Goal: Navigation & Orientation: Find specific page/section

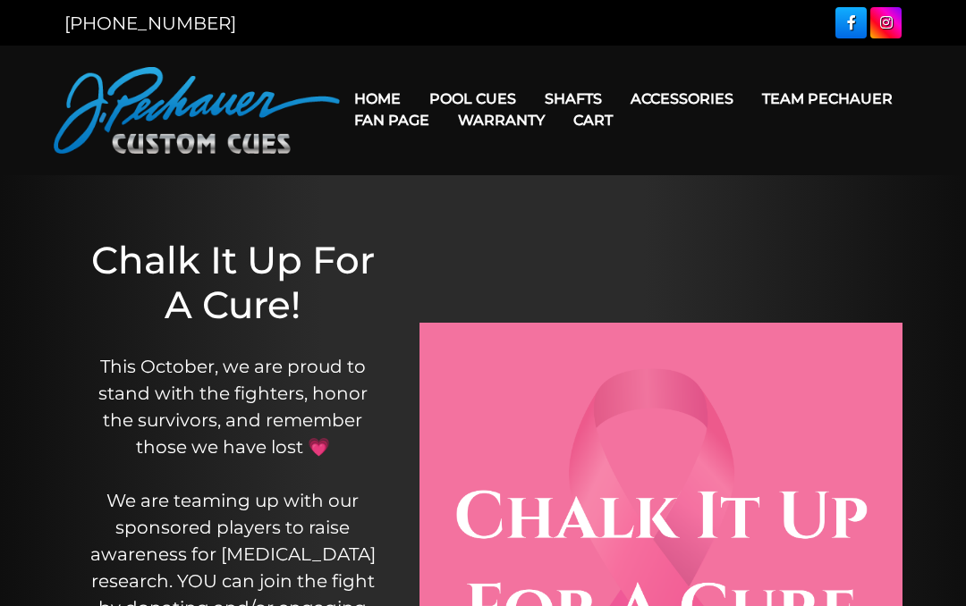
click at [51, 471] on div "Chalk It Up For A Cure! This October, we are proud to stand with the fighters, …" at bounding box center [483, 564] width 966 height 778
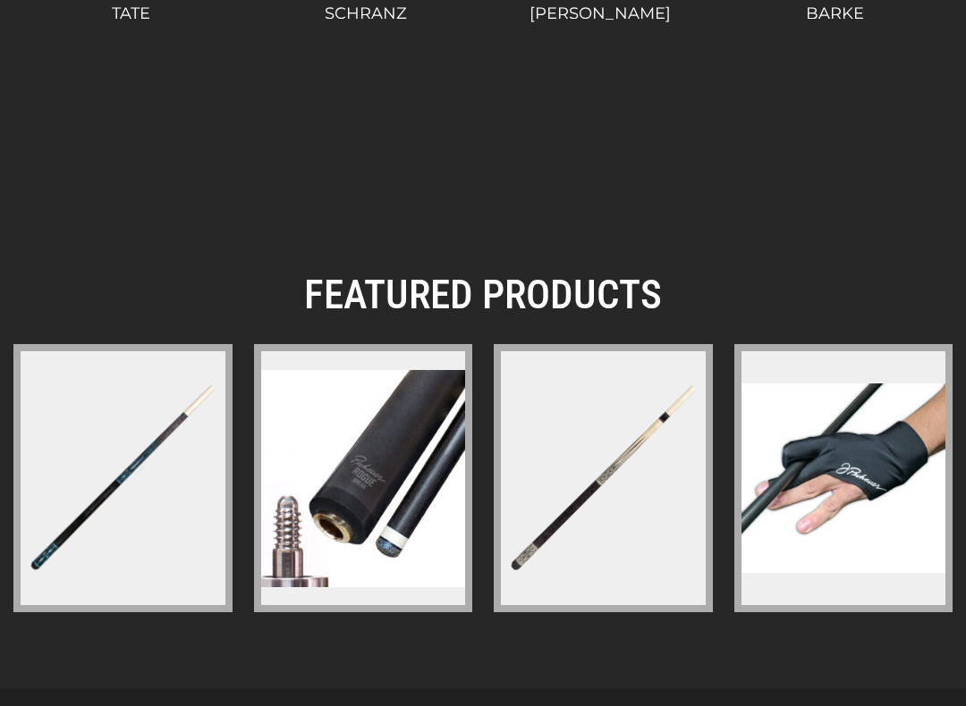
scroll to position [2814, 0]
click at [580, 501] on img at bounding box center [602, 478] width 211 height 211
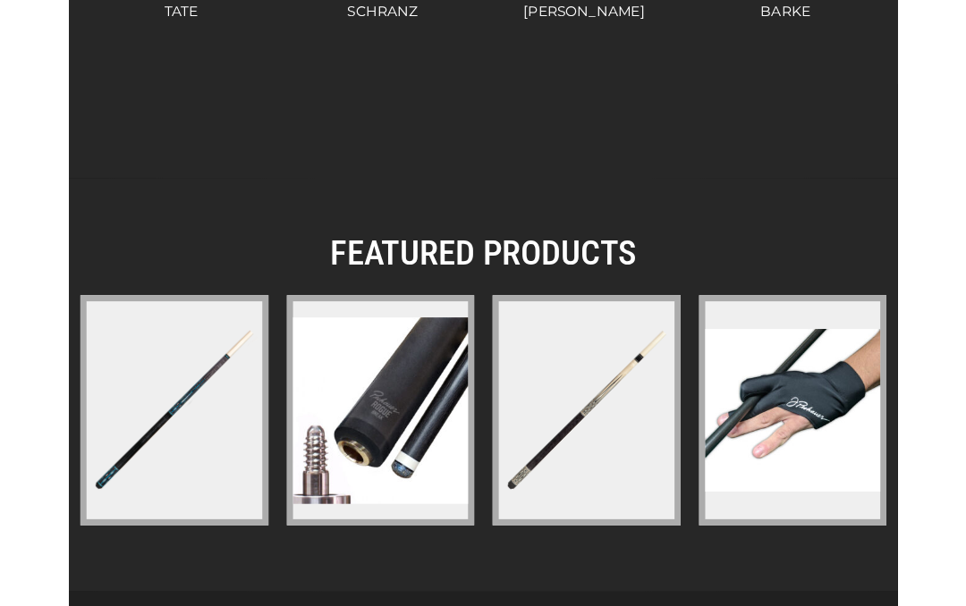
scroll to position [2864, 0]
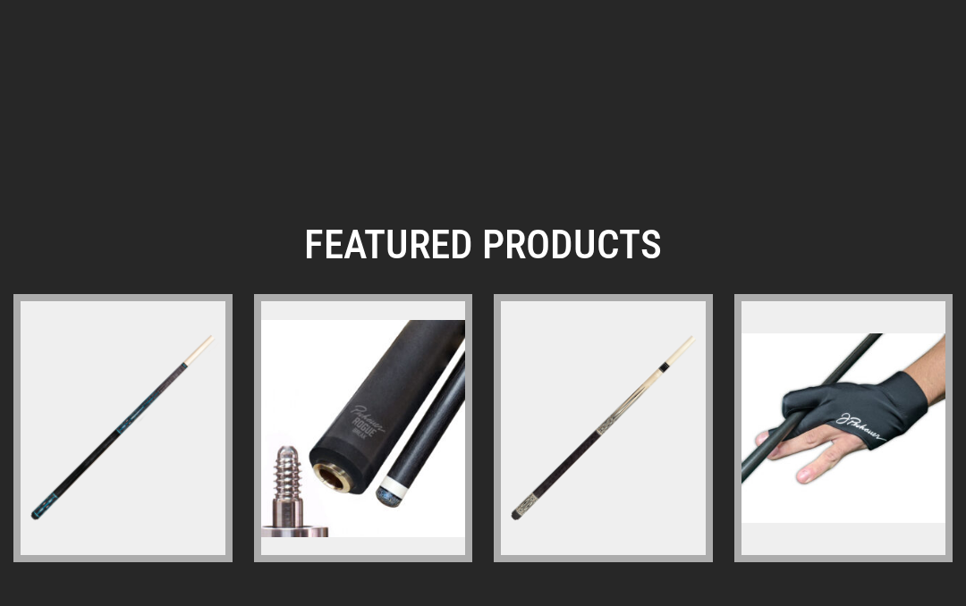
click at [61, 441] on img at bounding box center [122, 428] width 211 height 211
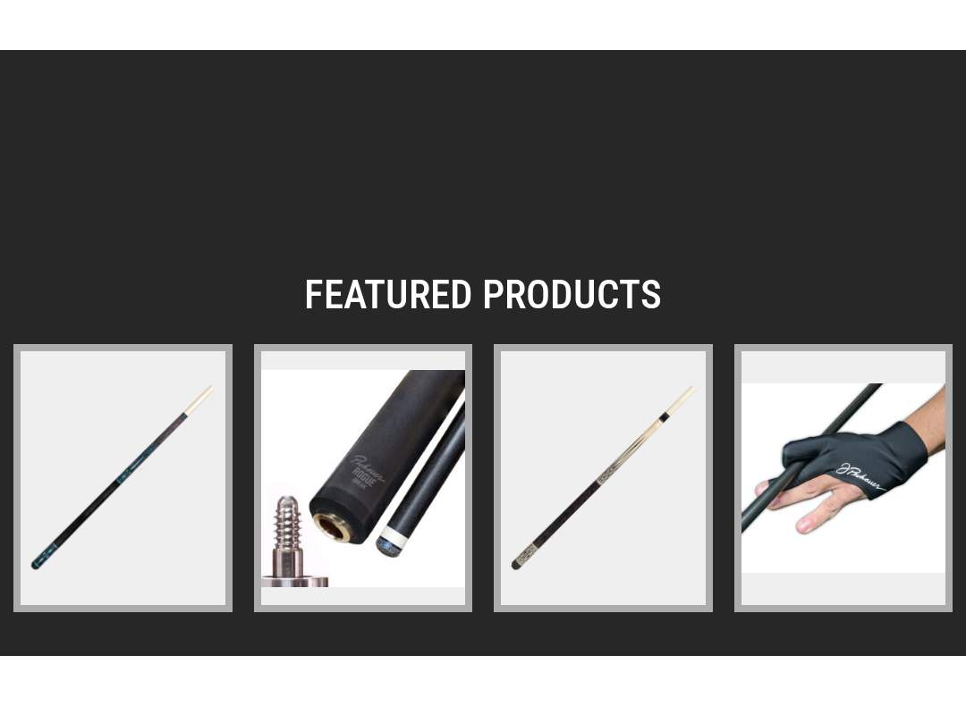
scroll to position [3027, 0]
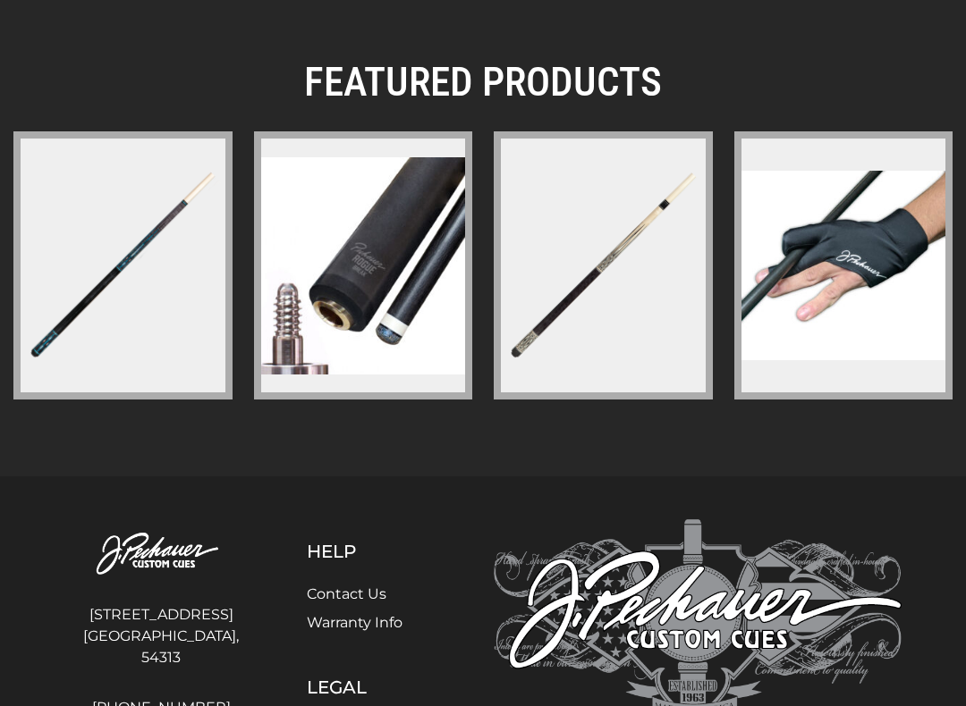
click at [371, 228] on img at bounding box center [363, 265] width 205 height 217
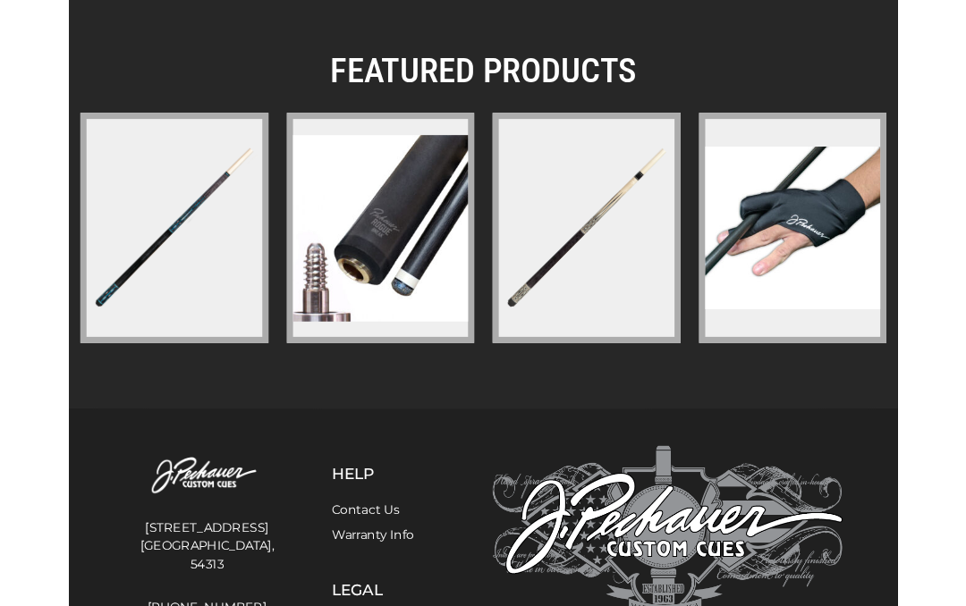
scroll to position [3077, 0]
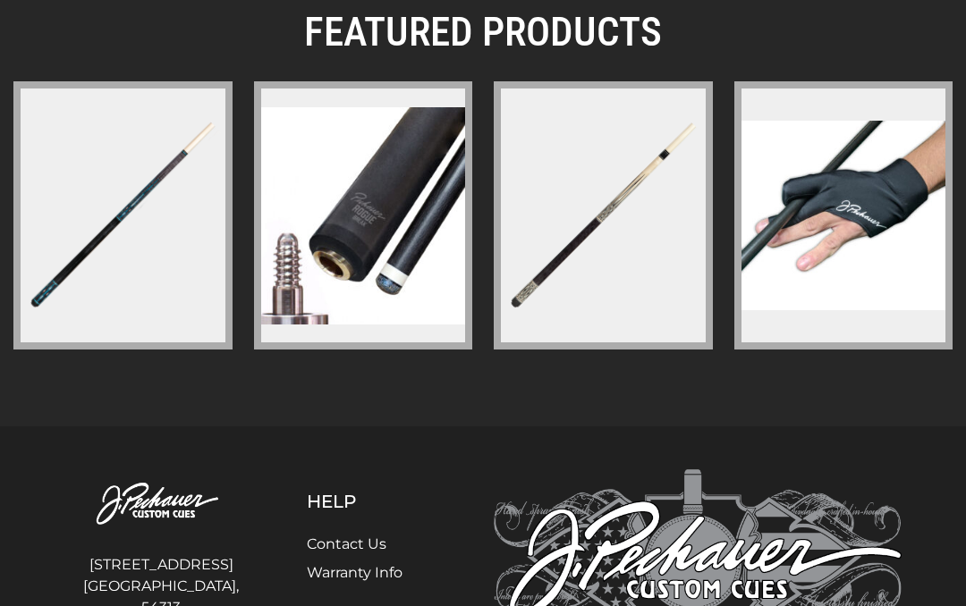
click at [71, 216] on img at bounding box center [122, 215] width 211 height 211
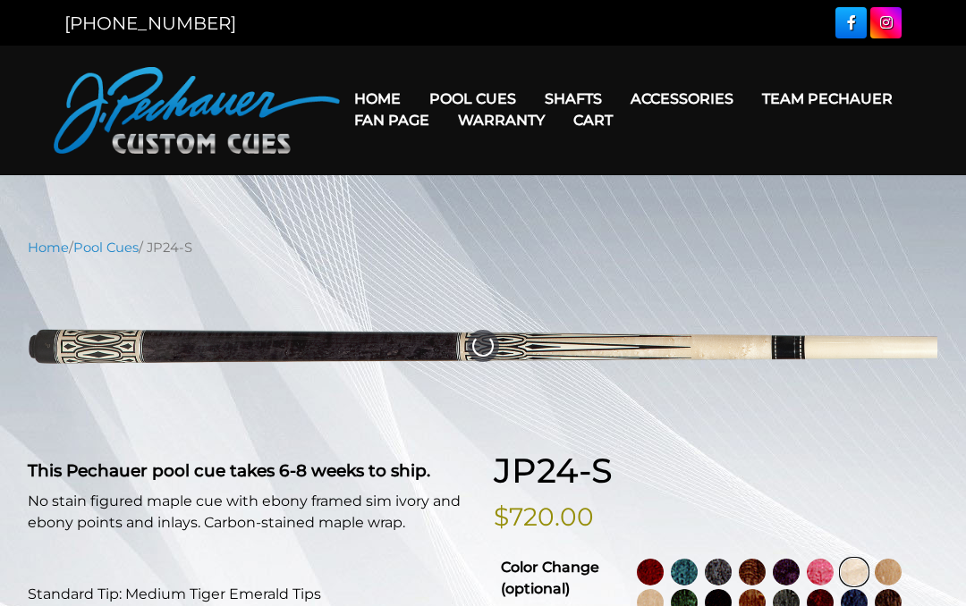
select select "********"
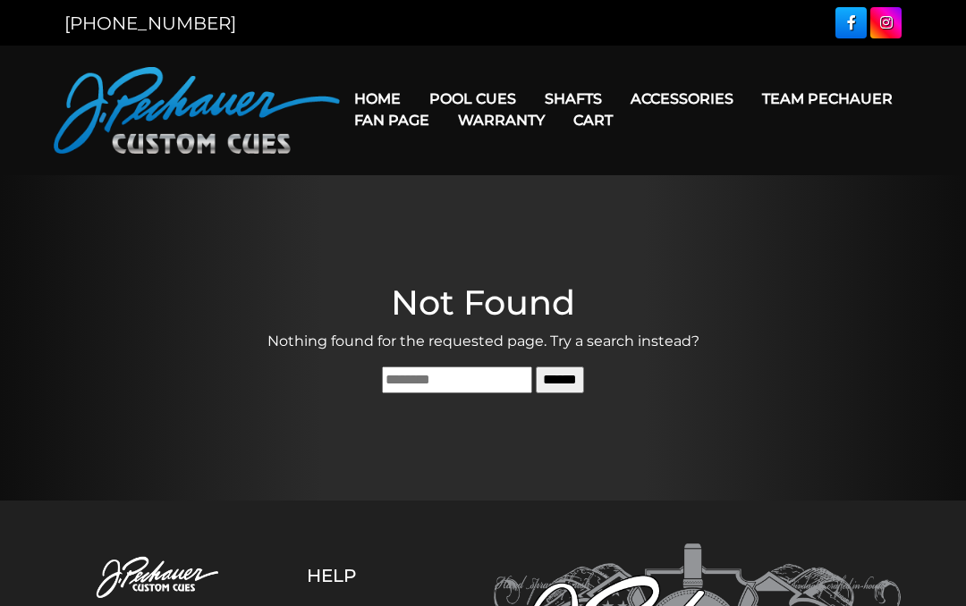
click at [444, 113] on link "Fan Page" at bounding box center [392, 120] width 104 height 46
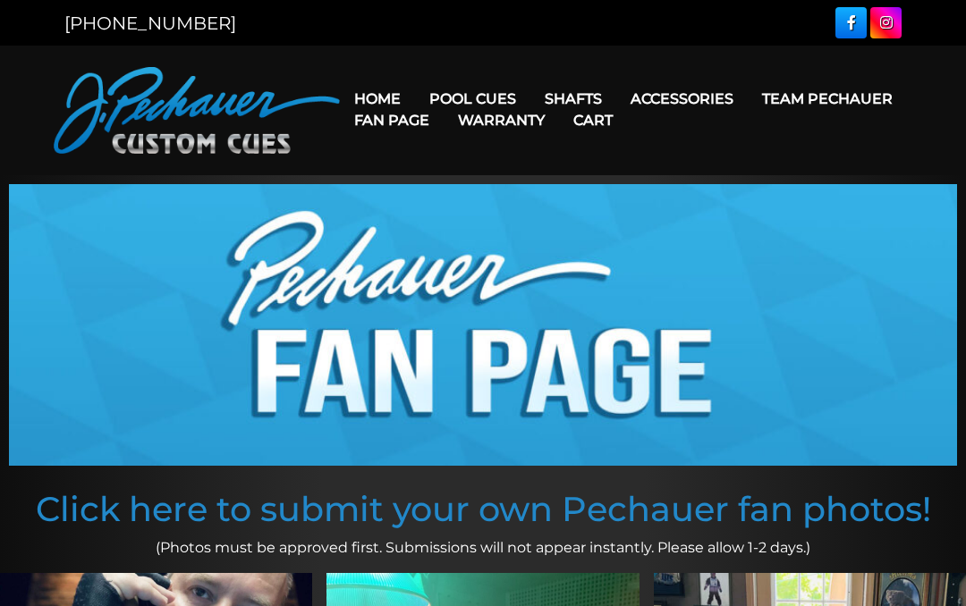
click at [748, 111] on link "Team Pechauer" at bounding box center [827, 99] width 159 height 46
click at [748, 97] on link "Team Pechauer" at bounding box center [827, 99] width 159 height 46
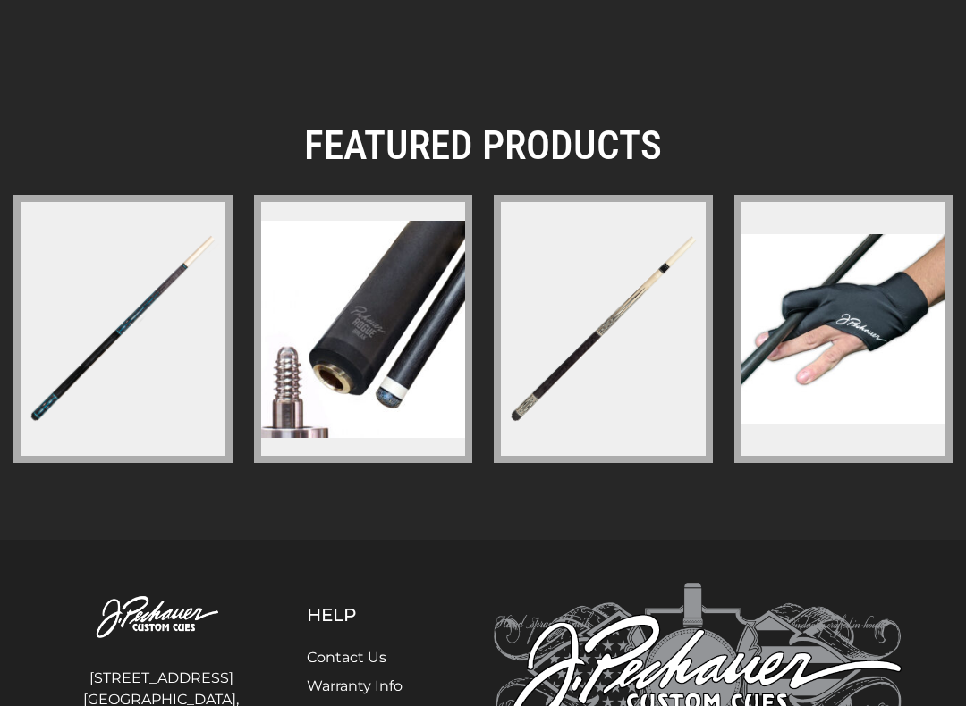
scroll to position [2965, 0]
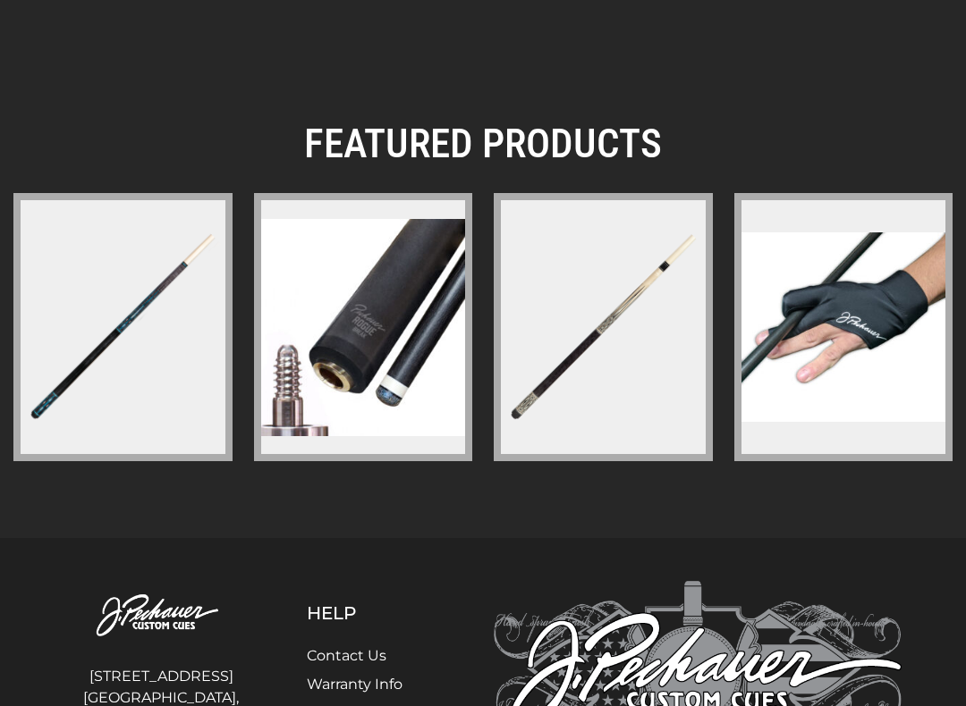
click at [342, 318] on img at bounding box center [363, 327] width 205 height 217
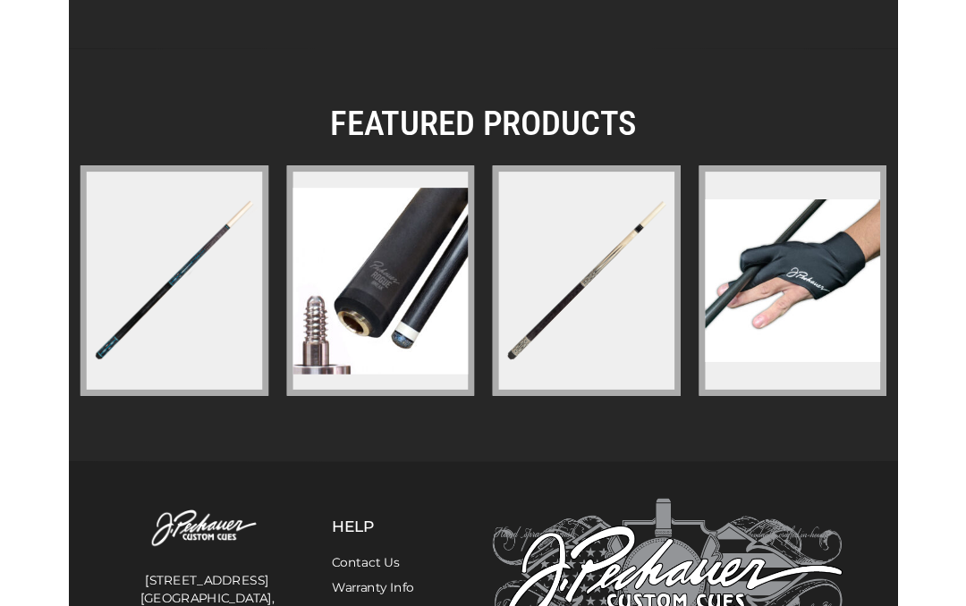
scroll to position [3015, 0]
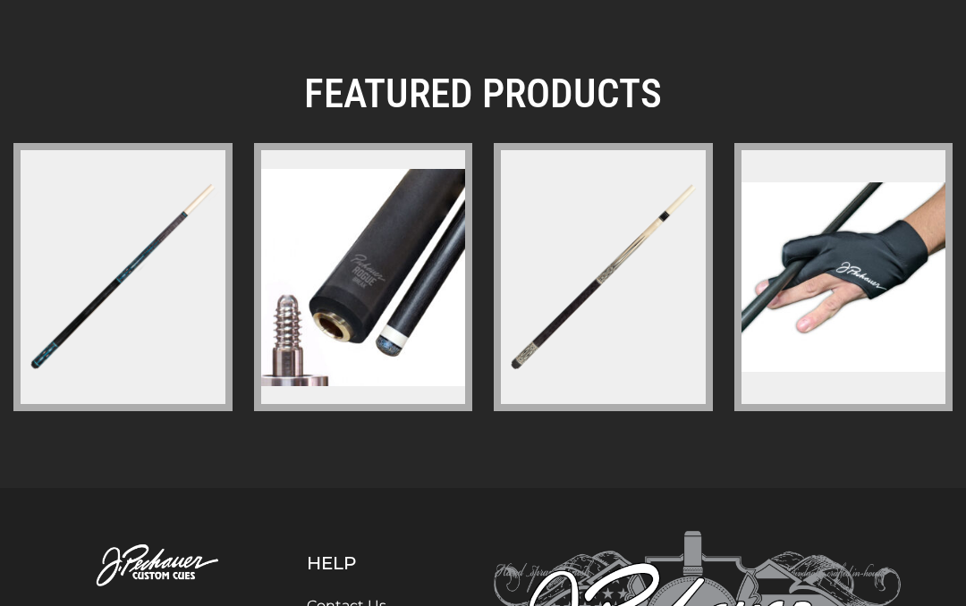
click at [611, 244] on img at bounding box center [602, 277] width 211 height 211
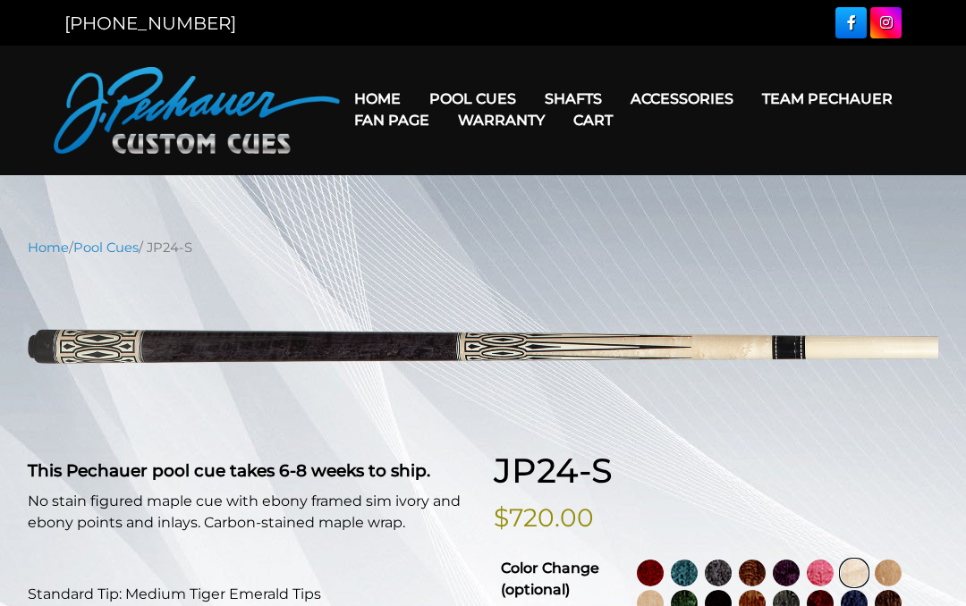
select select "********"
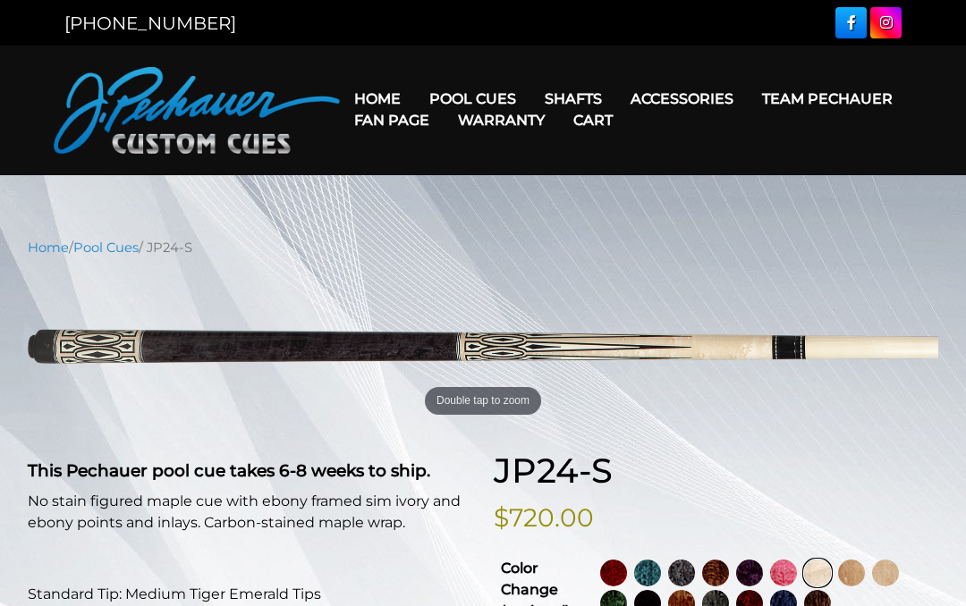
click at [117, 249] on link "Pool Cues" at bounding box center [105, 248] width 65 height 16
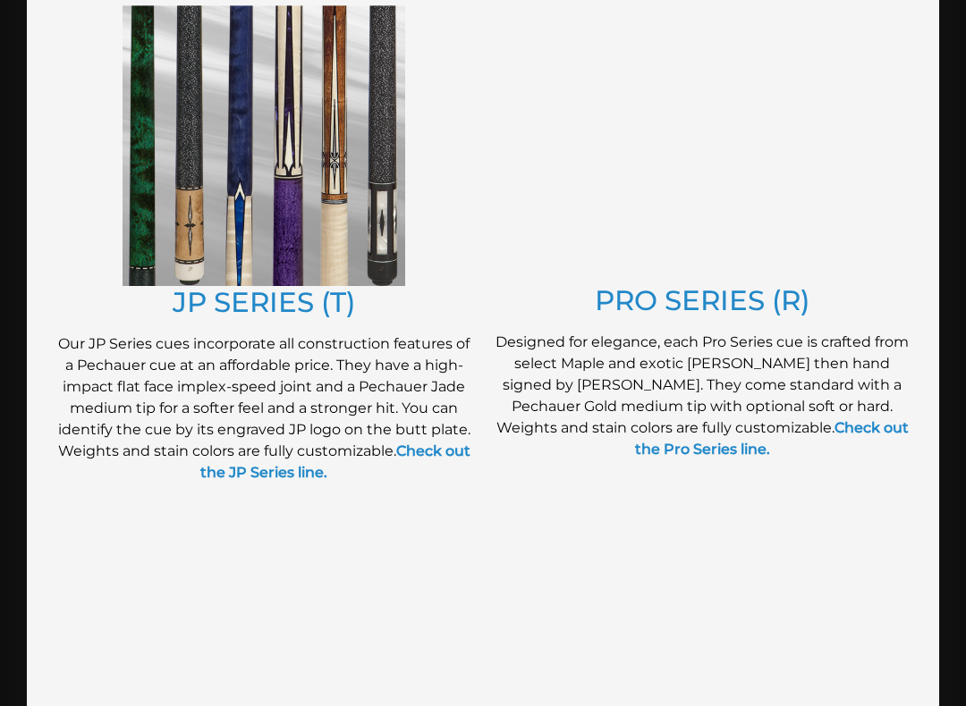
scroll to position [992, 0]
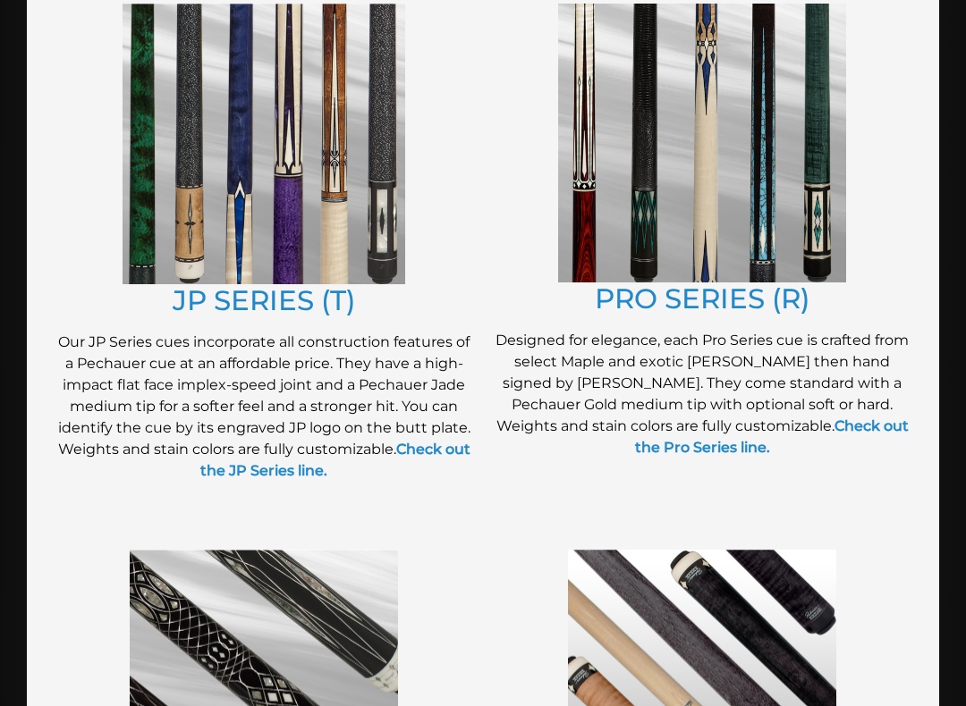
click at [230, 471] on strong "Check out the JP Series line." at bounding box center [335, 461] width 270 height 38
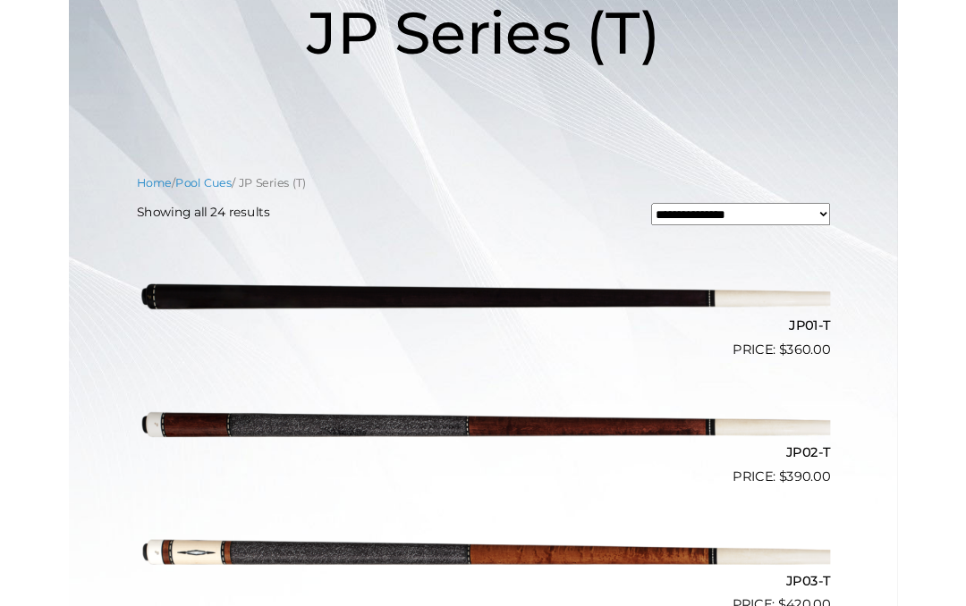
scroll to position [353, 0]
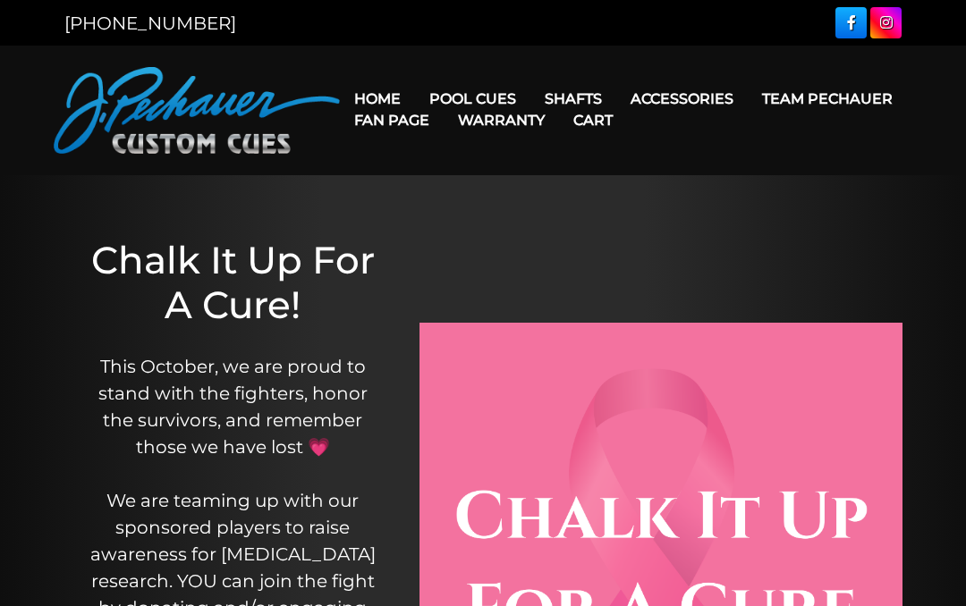
click at [497, 189] on div at bounding box center [660, 564] width 483 height 778
click at [579, 162] on link "Maple Shafts" at bounding box center [686, 149] width 309 height 25
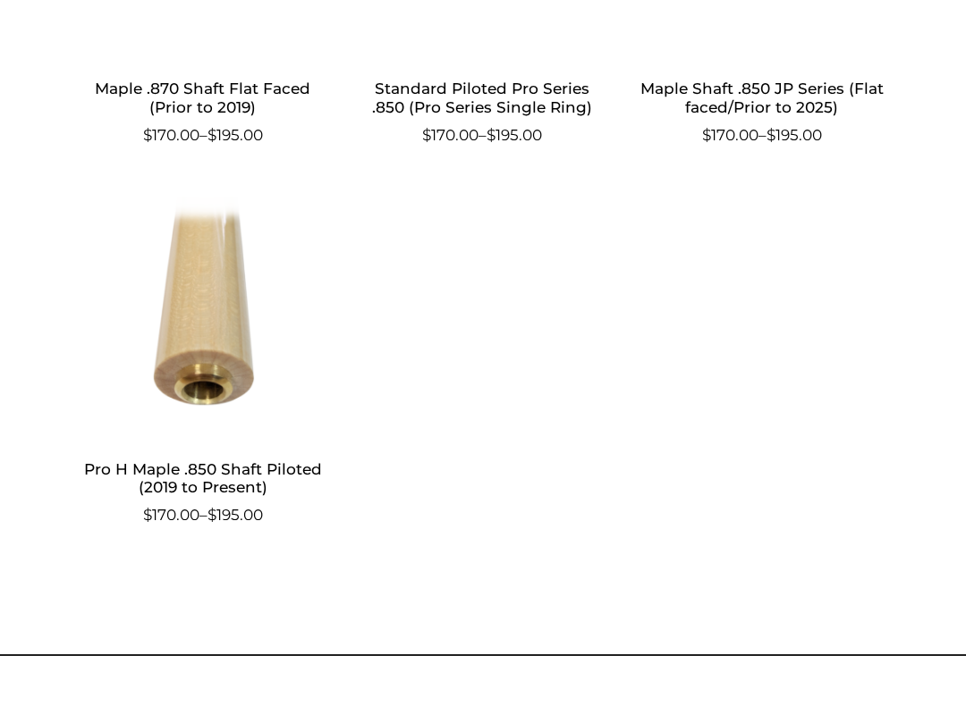
scroll to position [1328, 0]
